Goal: Task Accomplishment & Management: Manage account settings

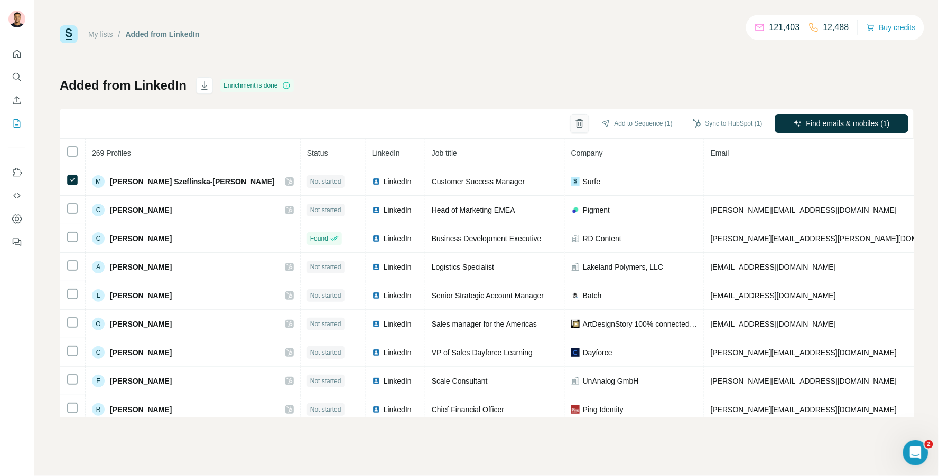
click at [576, 126] on icon "button" at bounding box center [579, 123] width 6 height 7
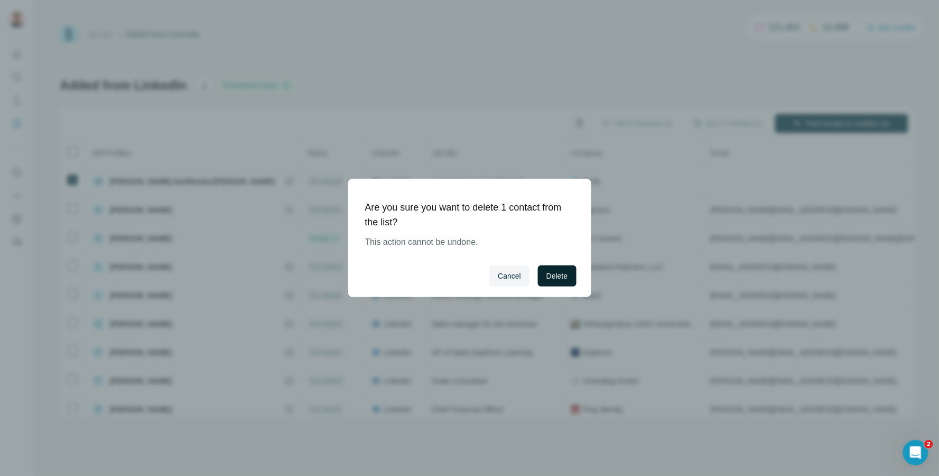
click at [554, 277] on span "Delete" at bounding box center [556, 276] width 21 height 11
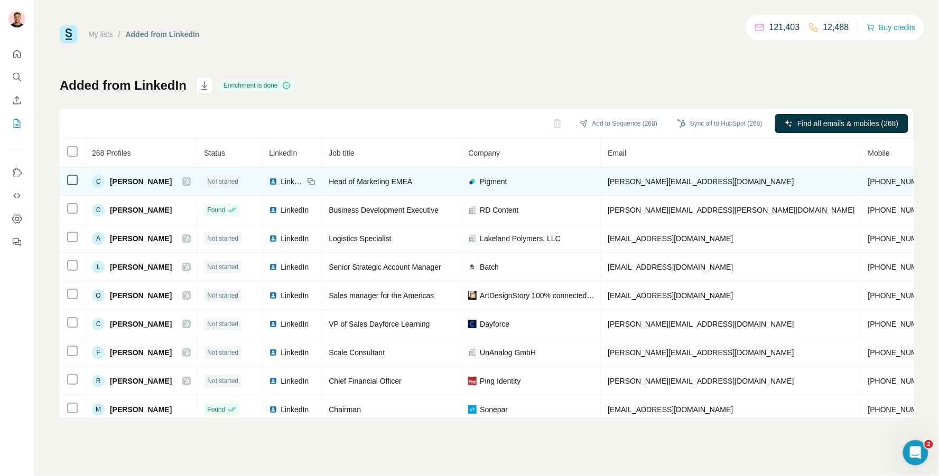
click at [190, 183] on icon at bounding box center [186, 181] width 6 height 8
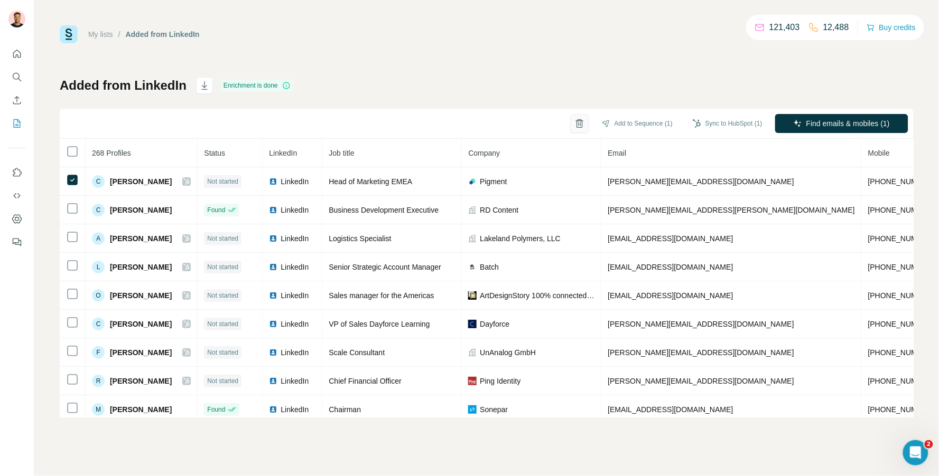
click at [577, 122] on icon "button" at bounding box center [579, 123] width 11 height 11
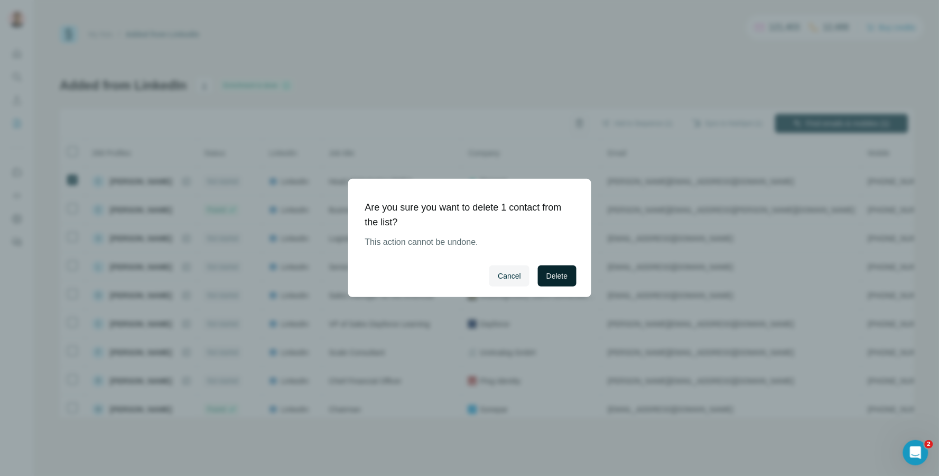
click at [561, 276] on span "Delete" at bounding box center [556, 276] width 21 height 11
